Goal: Task Accomplishment & Management: Use online tool/utility

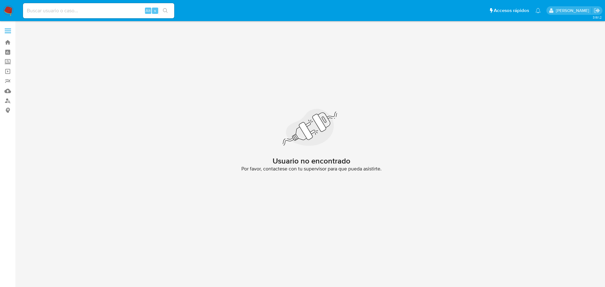
click at [5, 9] on img at bounding box center [8, 10] width 11 height 11
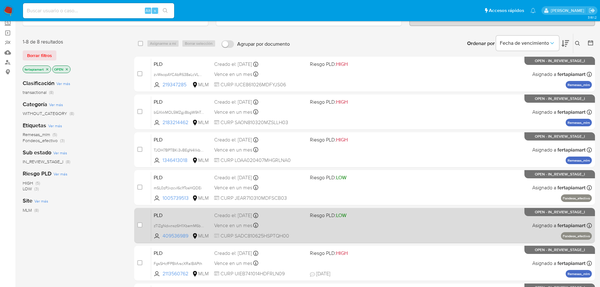
scroll to position [39, 0]
click at [177, 220] on div "PLD zTlZgNdwnsz6H1XbemM6bQBk 409536989 MLM Riesgo PLD: LOW Creado el: 12/09/202…" at bounding box center [371, 225] width 441 height 32
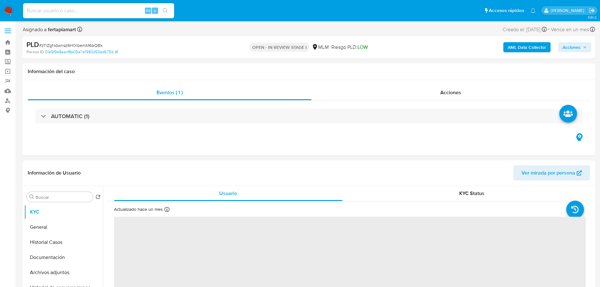
select select "10"
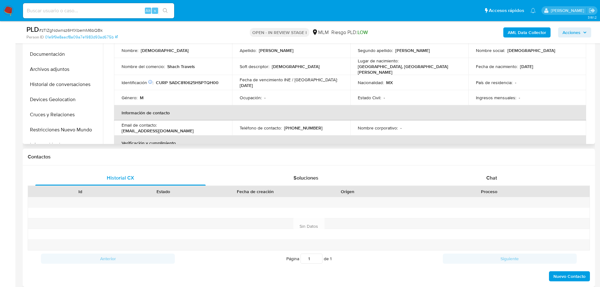
scroll to position [184, 0]
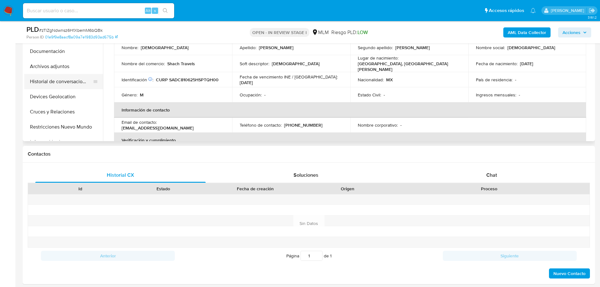
click at [69, 80] on button "Historial de conversaciones" at bounding box center [61, 81] width 74 height 15
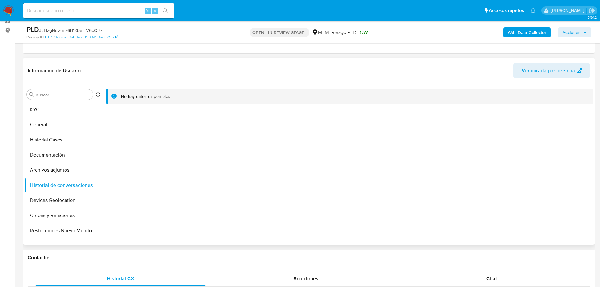
scroll to position [80, 0]
click at [62, 135] on button "Historial Casos" at bounding box center [61, 139] width 74 height 15
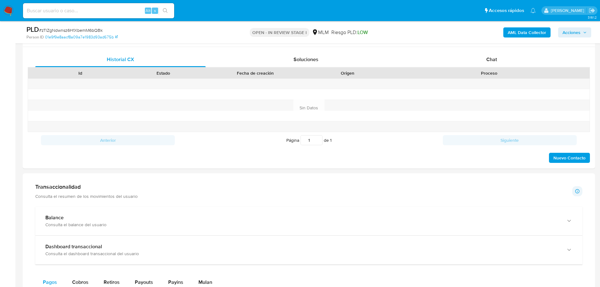
scroll to position [300, 0]
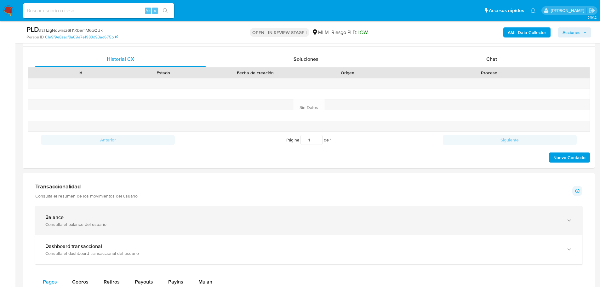
click at [128, 230] on div "Balance Consulta el balance del usuario" at bounding box center [308, 220] width 547 height 29
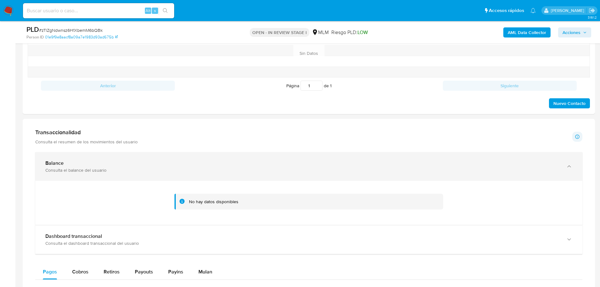
scroll to position [354, 0]
click at [70, 172] on div "Consulta el balance del usuario" at bounding box center [302, 171] width 515 height 6
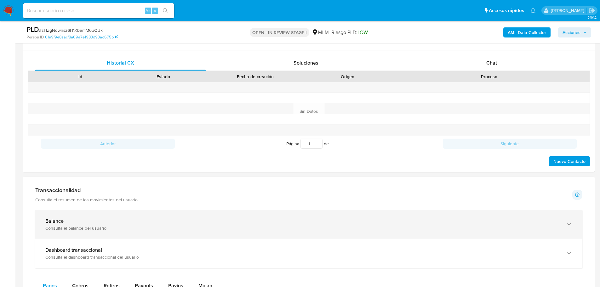
scroll to position [293, 0]
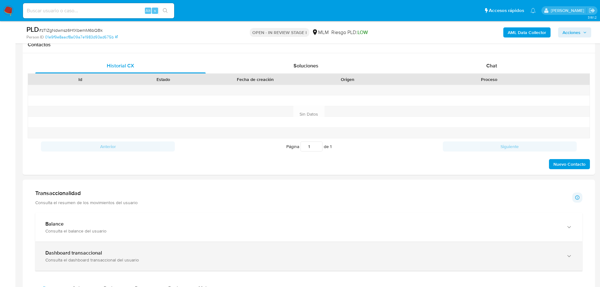
click at [170, 247] on div "Dashboard transaccional Consulta el dashboard transaccional del usuario" at bounding box center [308, 256] width 547 height 29
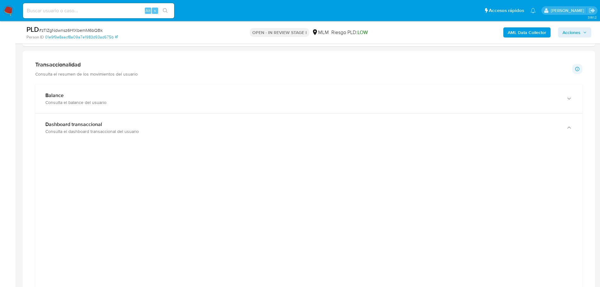
scroll to position [422, 0]
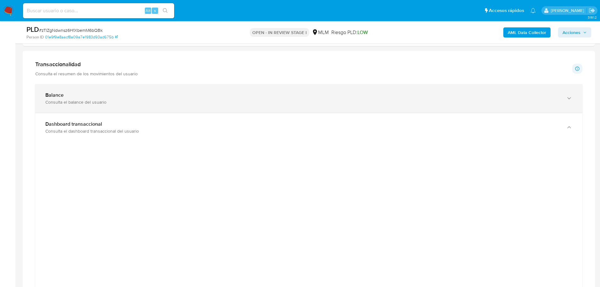
click at [315, 95] on div "Balance" at bounding box center [302, 95] width 515 height 6
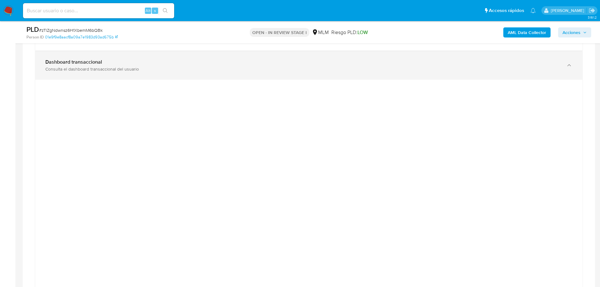
scroll to position [528, 0]
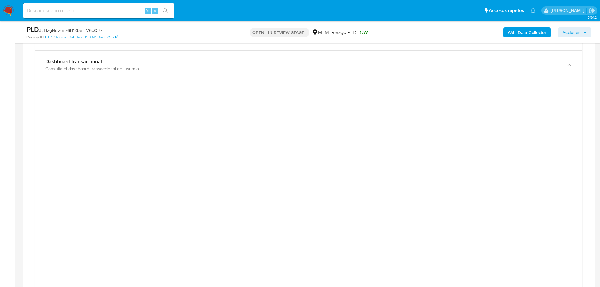
click at [324, 80] on div at bounding box center [308, 227] width 547 height 296
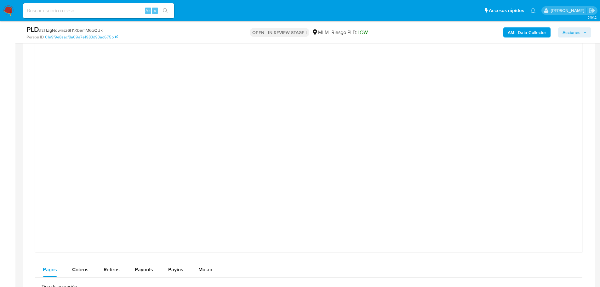
scroll to position [652, 0]
click at [576, 227] on div at bounding box center [308, 103] width 537 height 284
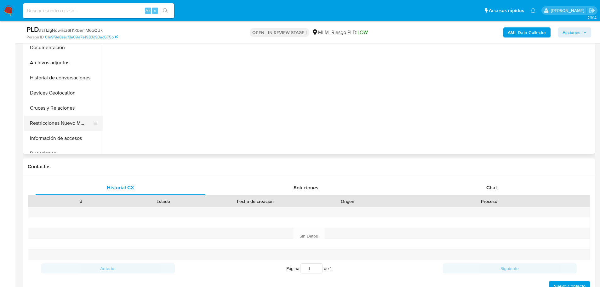
scroll to position [10, 0]
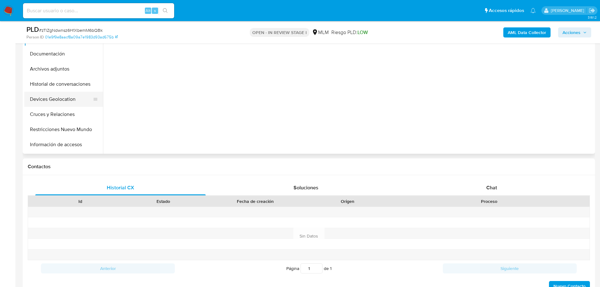
click at [62, 102] on button "Devices Geolocation" at bounding box center [61, 99] width 74 height 15
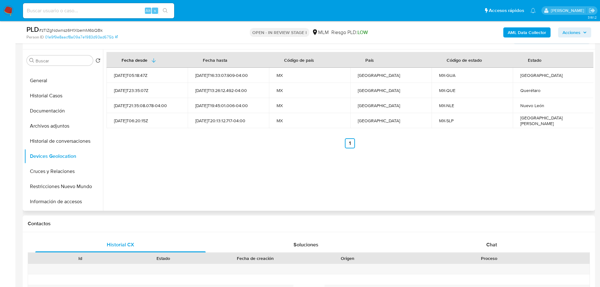
scroll to position [113, 0]
click at [63, 84] on button "General" at bounding box center [61, 81] width 74 height 15
